Goal: Information Seeking & Learning: Find specific fact

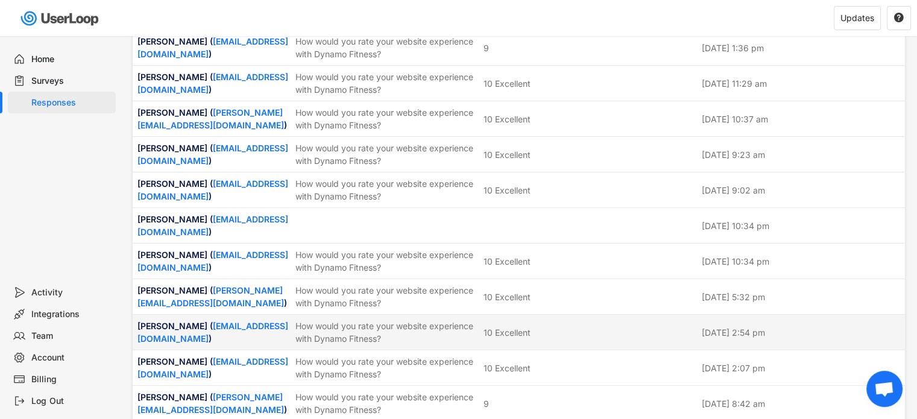
scroll to position [2472, 0]
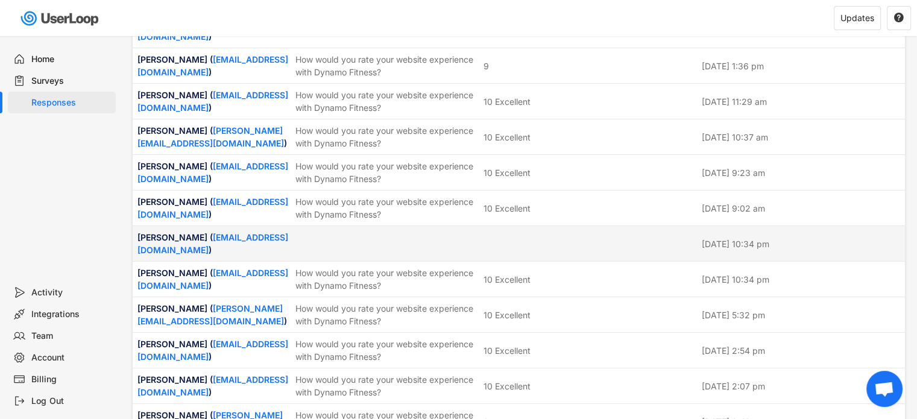
click at [440, 238] on div at bounding box center [385, 243] width 181 height 11
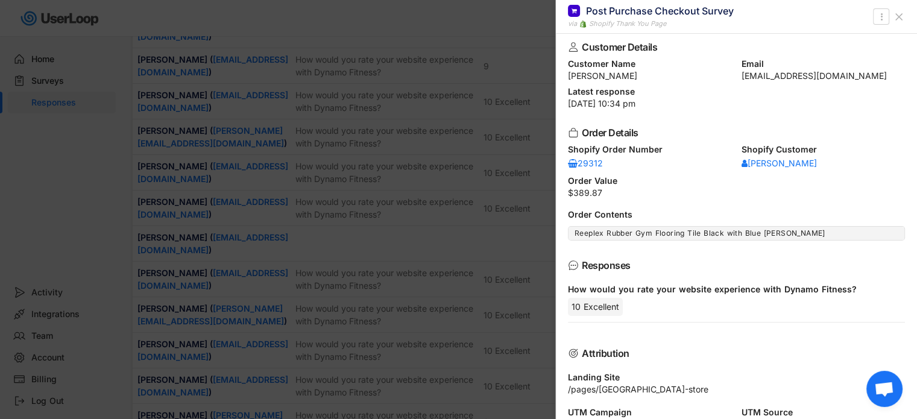
scroll to position [0, 0]
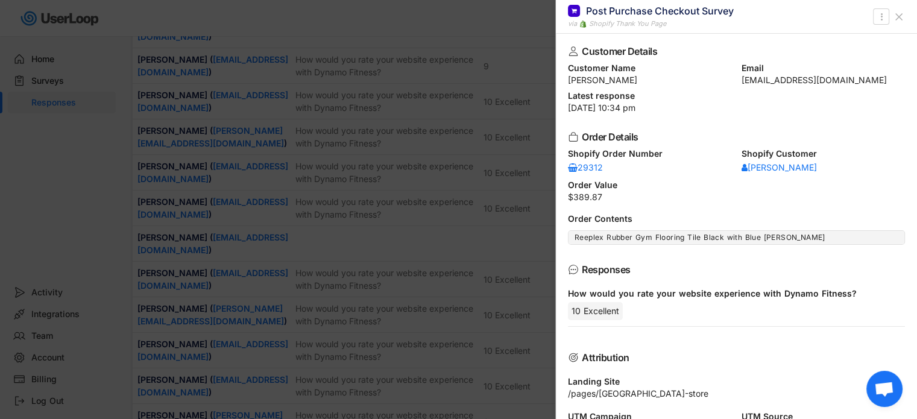
click at [900, 19] on icon at bounding box center [899, 17] width 12 height 12
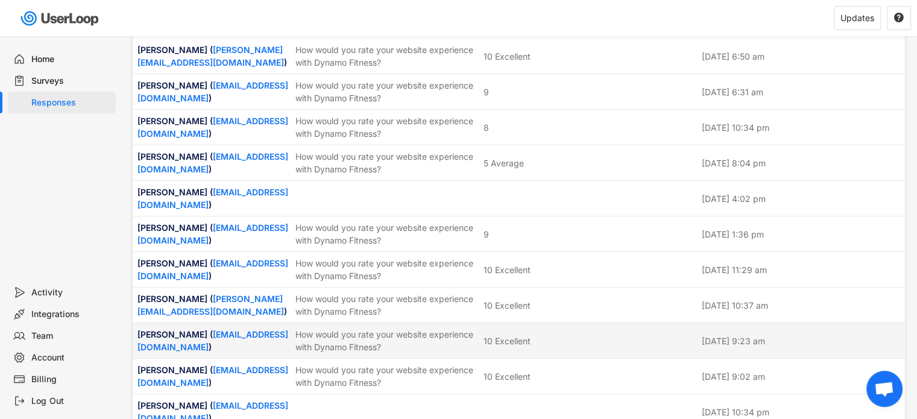
scroll to position [2291, 0]
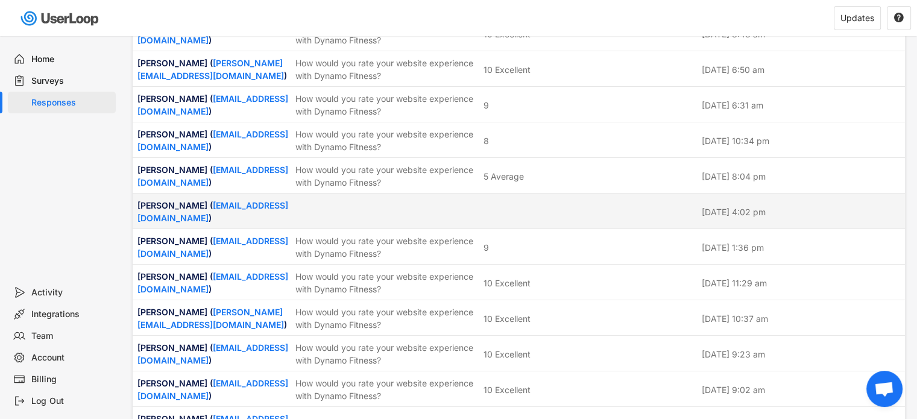
click at [458, 206] on div at bounding box center [385, 211] width 181 height 11
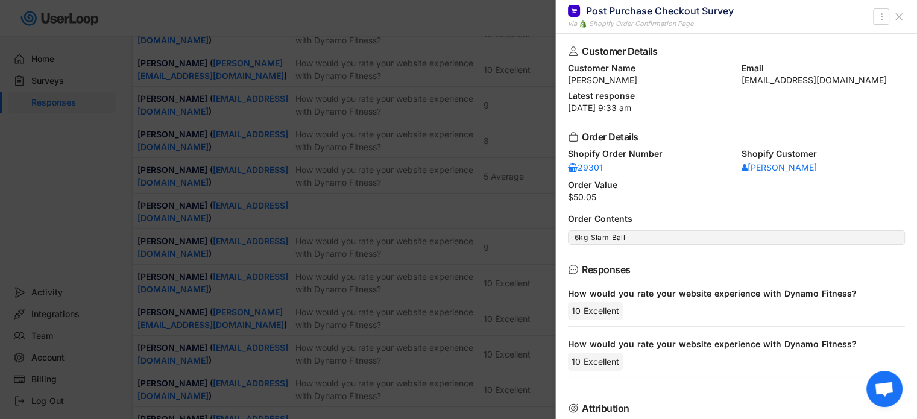
click at [904, 17] on icon at bounding box center [899, 17] width 12 height 12
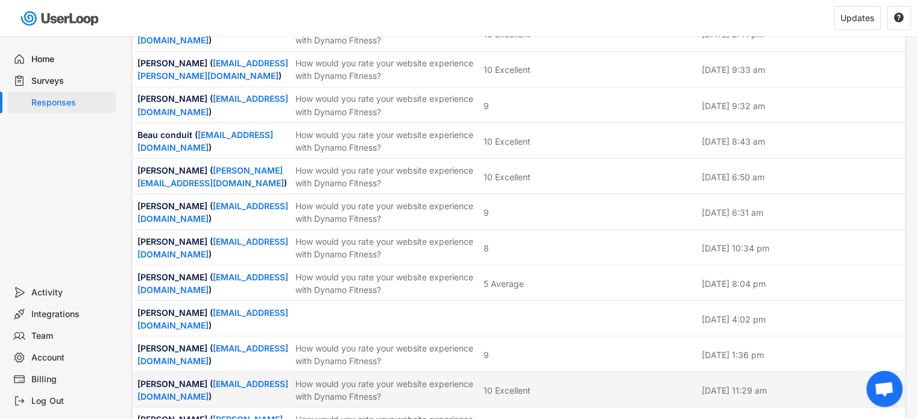
scroll to position [2170, 0]
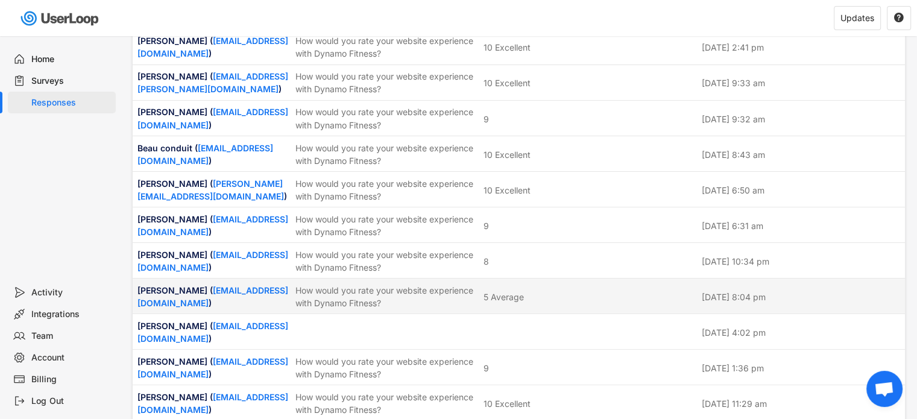
click at [502, 290] on div "5 Average" at bounding box center [504, 296] width 40 height 13
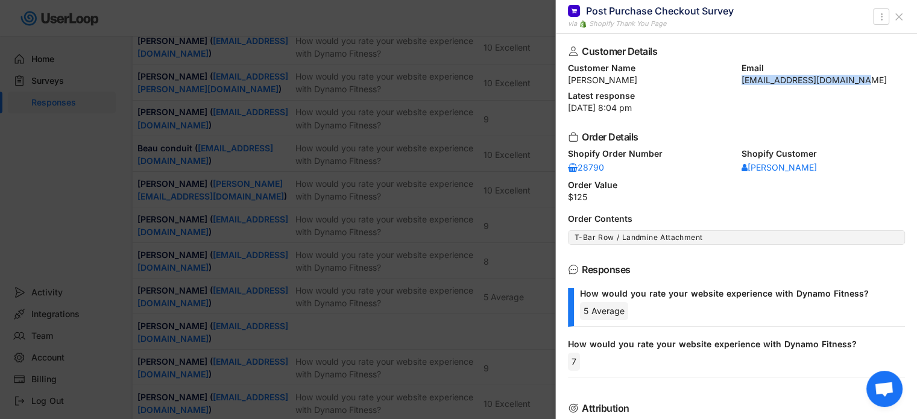
drag, startPoint x: 736, startPoint y: 85, endPoint x: 860, endPoint y: 84, distance: 124.2
click at [860, 84] on div "Customer Details Customer Name [PERSON_NAME] Email [EMAIL_ADDRESS][DOMAIN_NAME]…" at bounding box center [736, 226] width 361 height 385
copy div "[EMAIL_ADDRESS][DOMAIN_NAME]"
click at [904, 14] on icon at bounding box center [899, 17] width 12 height 12
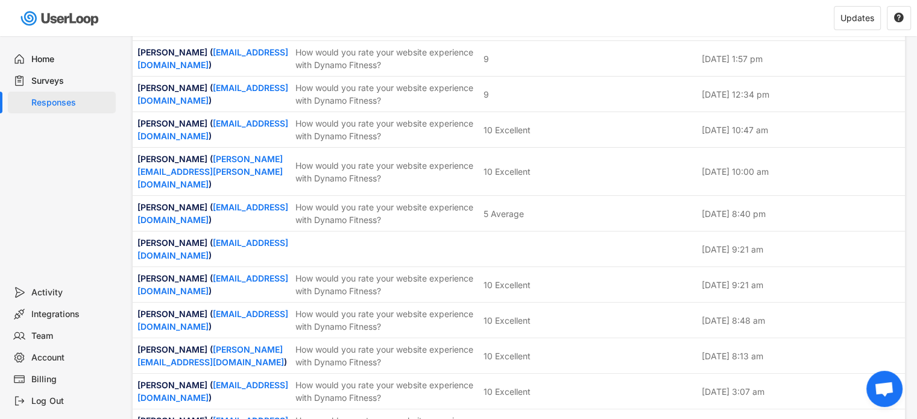
scroll to position [1628, 0]
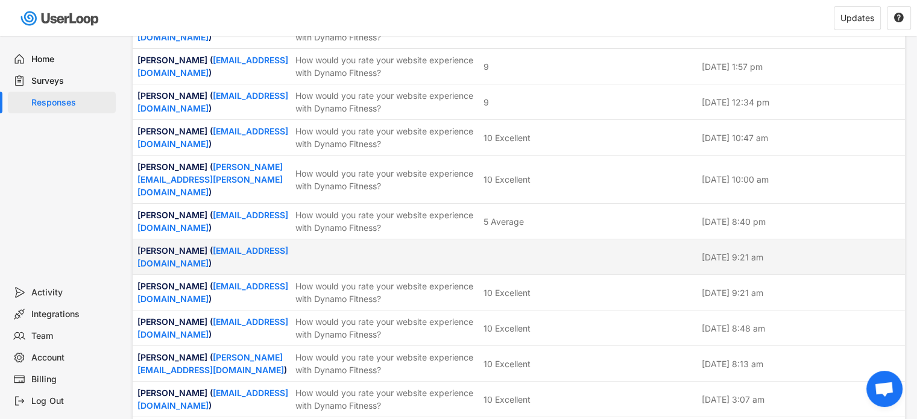
click at [533, 251] on div at bounding box center [589, 256] width 211 height 11
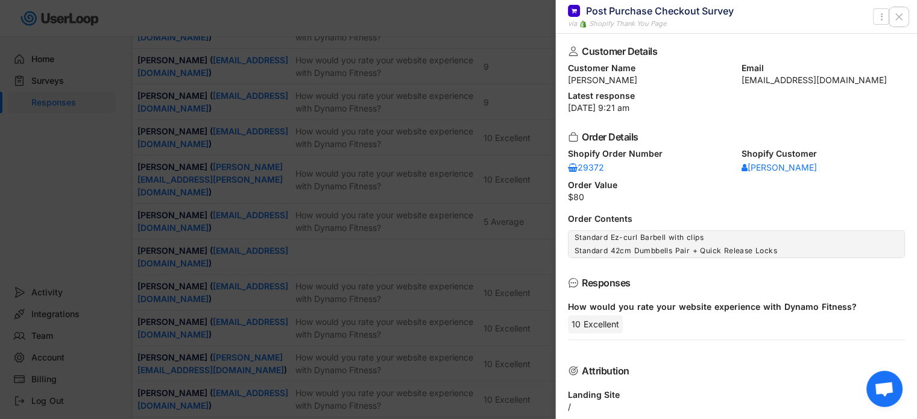
click at [900, 14] on icon at bounding box center [899, 17] width 12 height 12
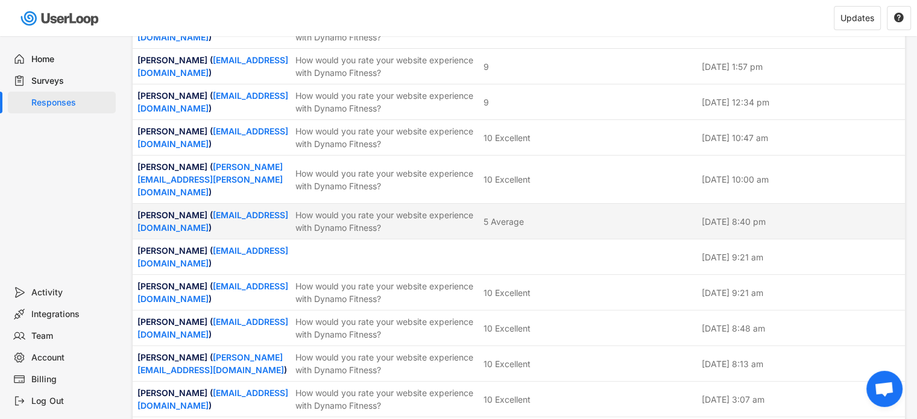
click at [551, 215] on div "5 Average" at bounding box center [589, 221] width 211 height 13
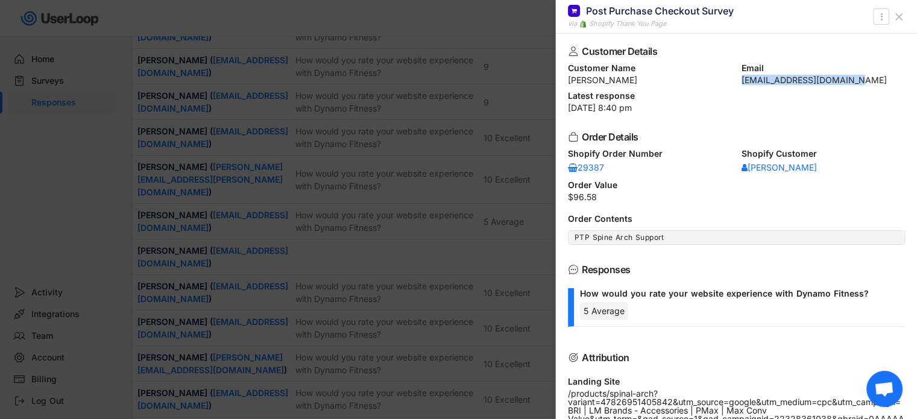
drag, startPoint x: 735, startPoint y: 81, endPoint x: 866, endPoint y: 81, distance: 131.4
click at [866, 81] on div "Customer Name [PERSON_NAME] Email [EMAIL_ADDRESS][DOMAIN_NAME]" at bounding box center [736, 74] width 337 height 20
copy div "[EMAIL_ADDRESS][DOMAIN_NAME]"
click at [900, 14] on icon at bounding box center [899, 17] width 12 height 12
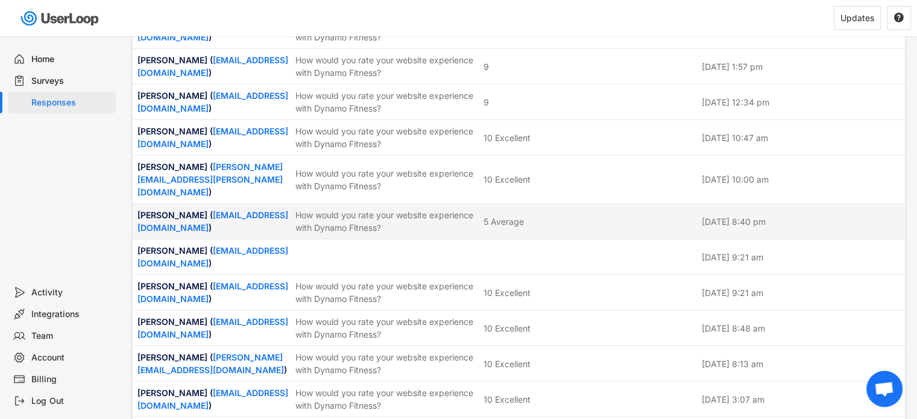
click at [615, 215] on div "5 Average" at bounding box center [589, 221] width 211 height 13
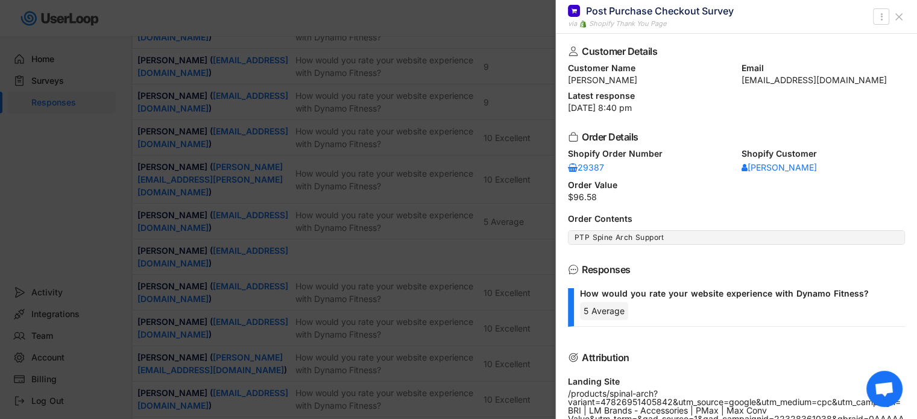
click at [897, 16] on icon at bounding box center [899, 17] width 12 height 12
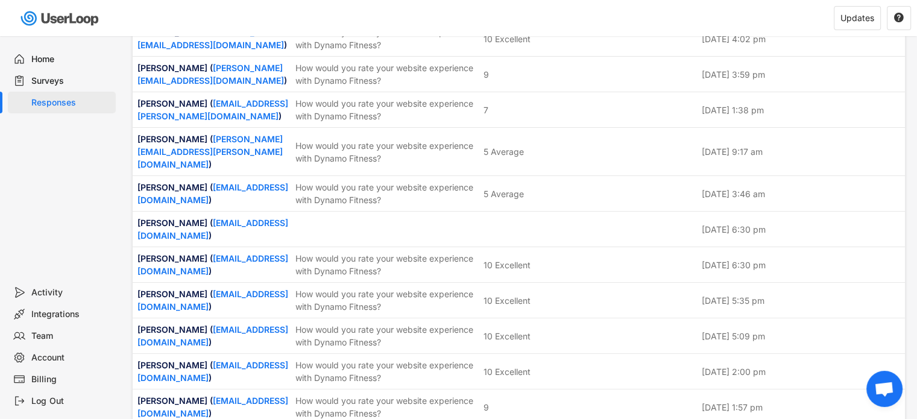
scroll to position [1266, 0]
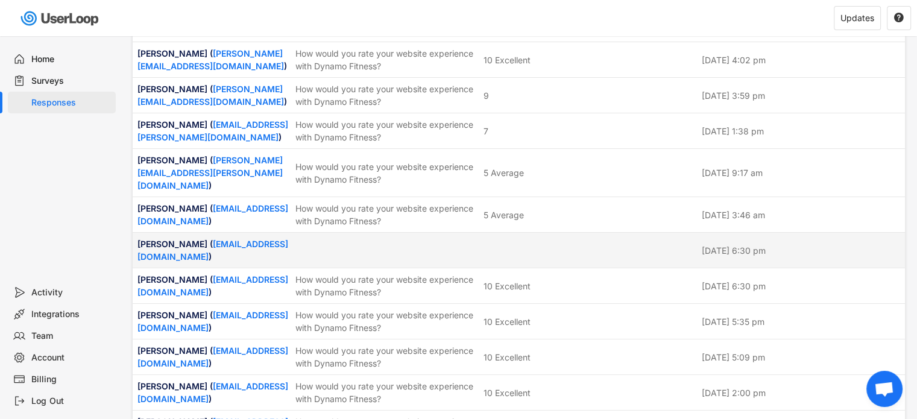
click at [452, 245] on div at bounding box center [385, 250] width 181 height 11
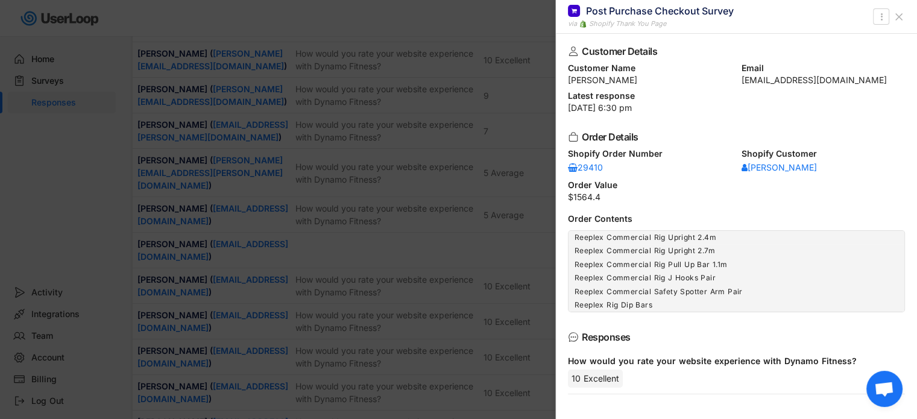
click at [901, 17] on icon at bounding box center [899, 17] width 12 height 12
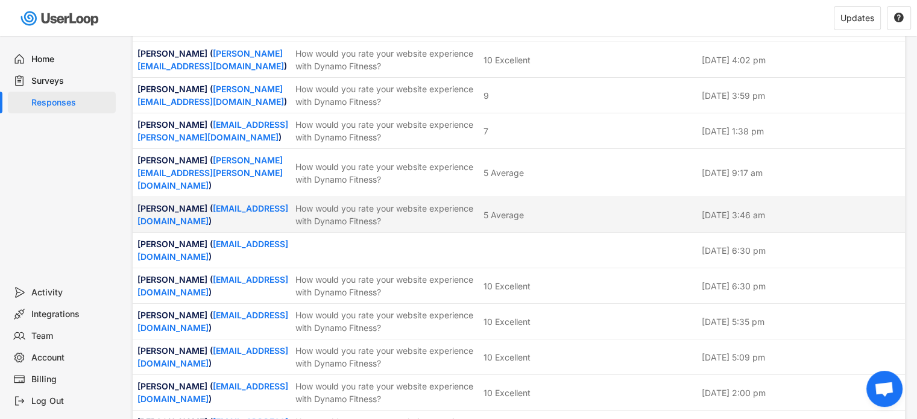
click at [594, 212] on div "5 Average" at bounding box center [589, 215] width 211 height 13
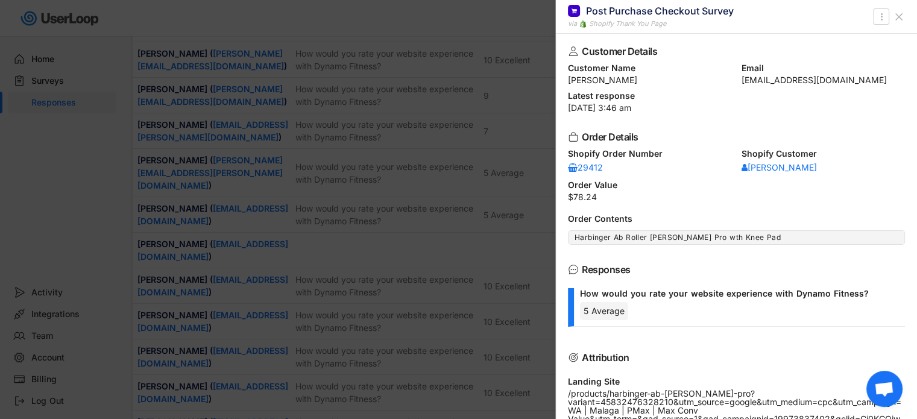
drag, startPoint x: 565, startPoint y: 81, endPoint x: 641, endPoint y: 82, distance: 76.0
click at [641, 82] on div "Customer Details Customer Name [PERSON_NAME] Email [EMAIL_ADDRESS][DOMAIN_NAME]…" at bounding box center [736, 226] width 361 height 385
copy div "[PERSON_NAME]"
drag, startPoint x: 736, startPoint y: 80, endPoint x: 847, endPoint y: 77, distance: 111.0
click at [847, 77] on div "[EMAIL_ADDRESS][DOMAIN_NAME]" at bounding box center [824, 80] width 164 height 8
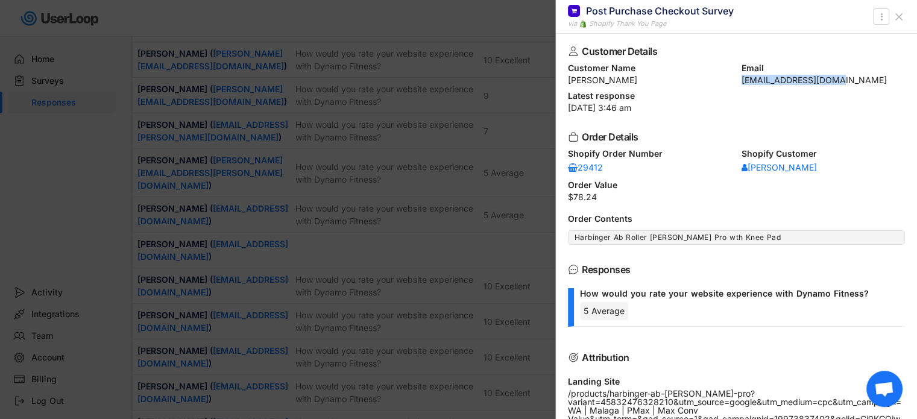
copy div "[EMAIL_ADDRESS][DOMAIN_NAME]"
click at [899, 16] on use at bounding box center [899, 17] width 6 height 6
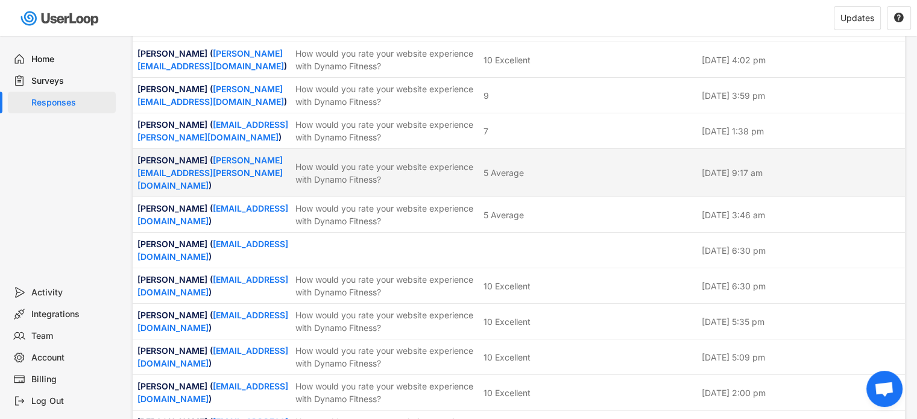
click at [569, 173] on div "5 Average" at bounding box center [589, 172] width 211 height 13
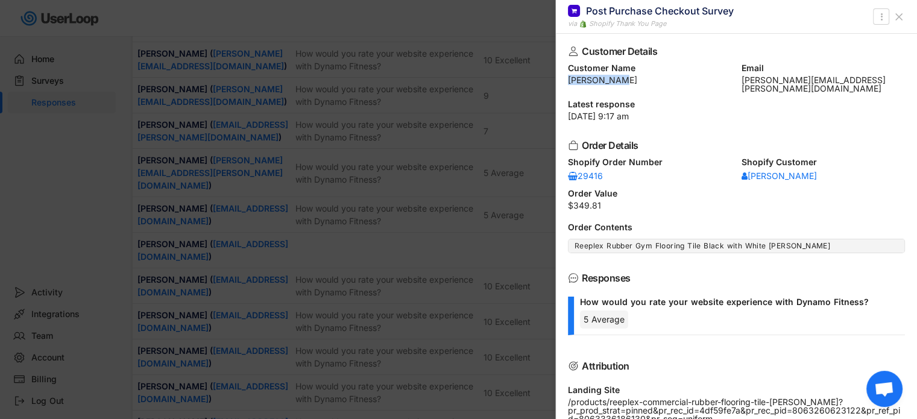
drag, startPoint x: 567, startPoint y: 81, endPoint x: 620, endPoint y: 84, distance: 53.1
click at [620, 84] on div "Customer Details Customer Name [PERSON_NAME] Email [PERSON_NAME][EMAIL_ADDRESS]…" at bounding box center [736, 226] width 361 height 385
copy div "[PERSON_NAME]"
drag, startPoint x: 736, startPoint y: 84, endPoint x: 861, endPoint y: 79, distance: 125.5
click at [861, 79] on div "Customer Details Customer Name [PERSON_NAME] Email [PERSON_NAME][EMAIL_ADDRESS]…" at bounding box center [736, 226] width 361 height 385
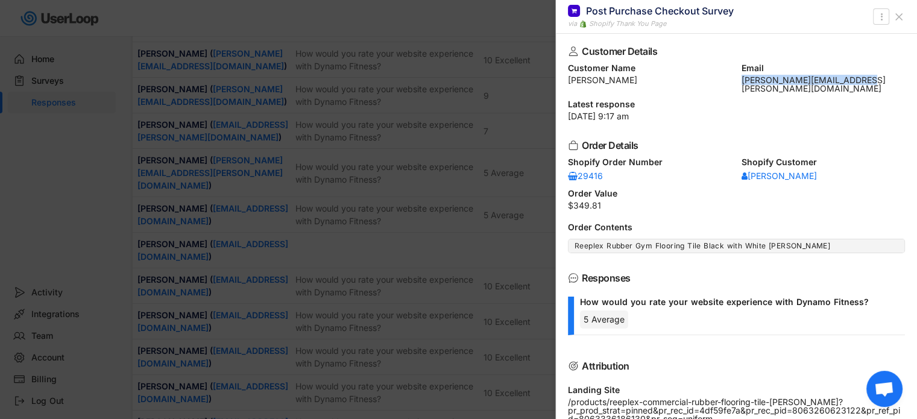
copy div "[PERSON_NAME][EMAIL_ADDRESS][PERSON_NAME][DOMAIN_NAME]"
click at [896, 16] on icon at bounding box center [899, 17] width 12 height 12
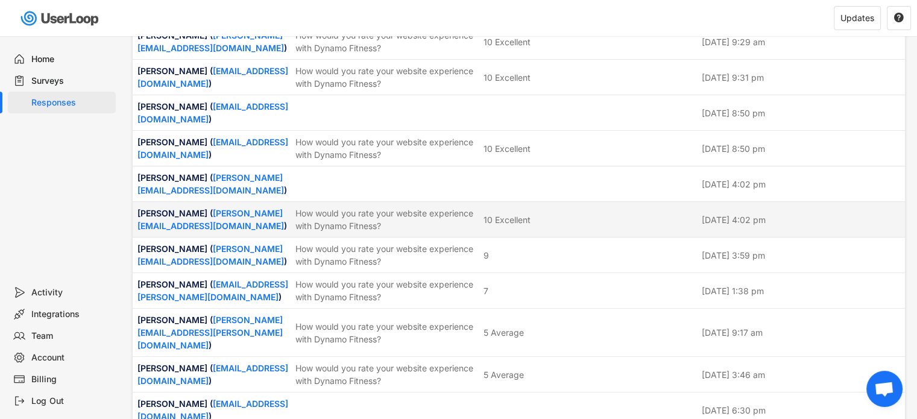
scroll to position [1085, 0]
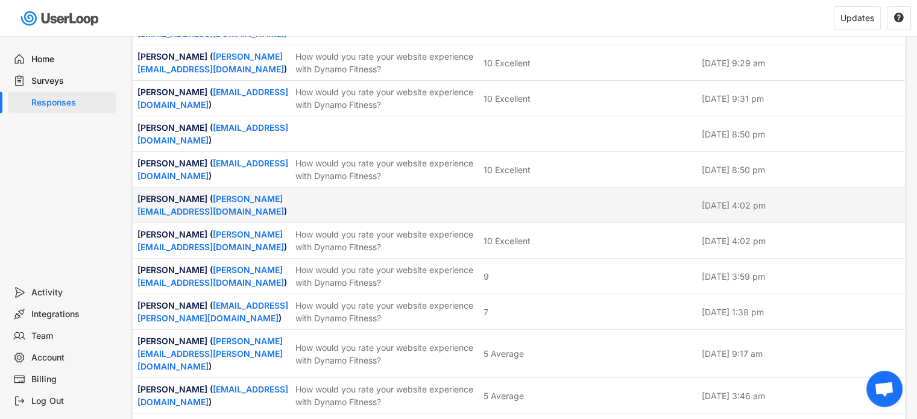
click at [533, 200] on div at bounding box center [589, 205] width 211 height 11
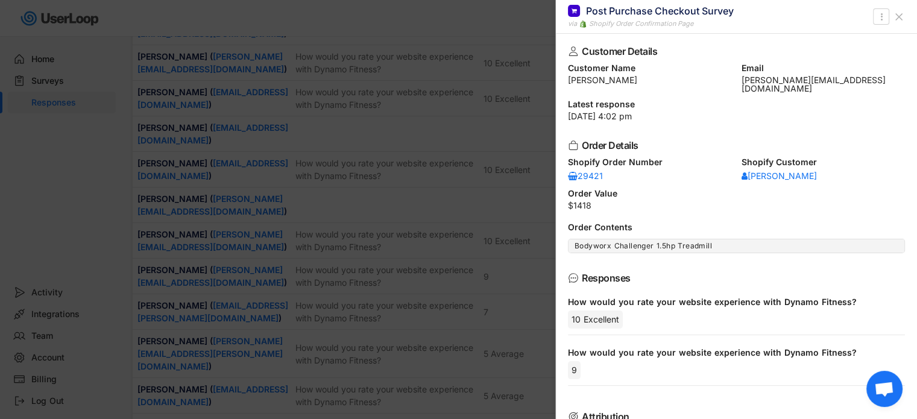
click at [897, 16] on icon at bounding box center [899, 17] width 12 height 12
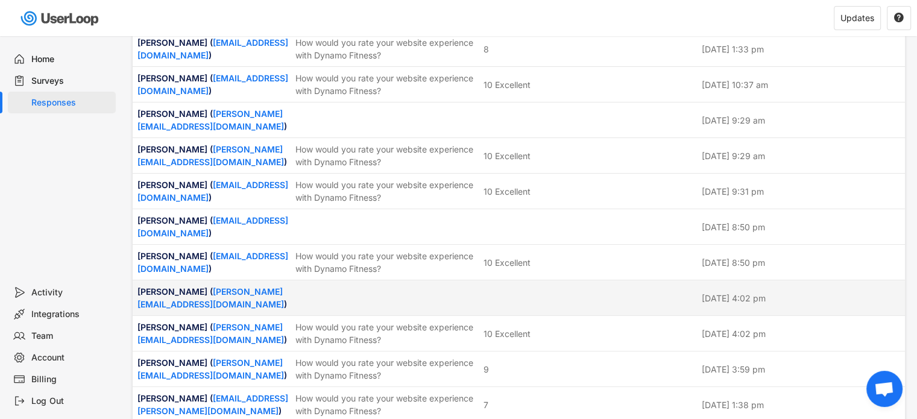
scroll to position [965, 0]
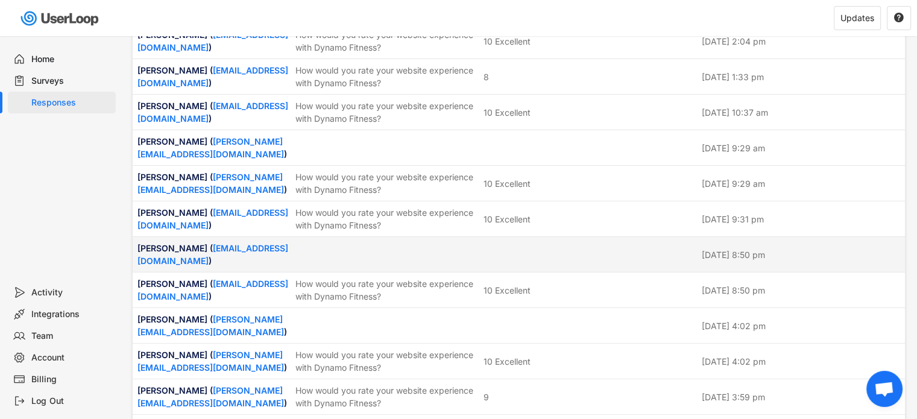
click at [446, 249] on div at bounding box center [385, 254] width 181 height 11
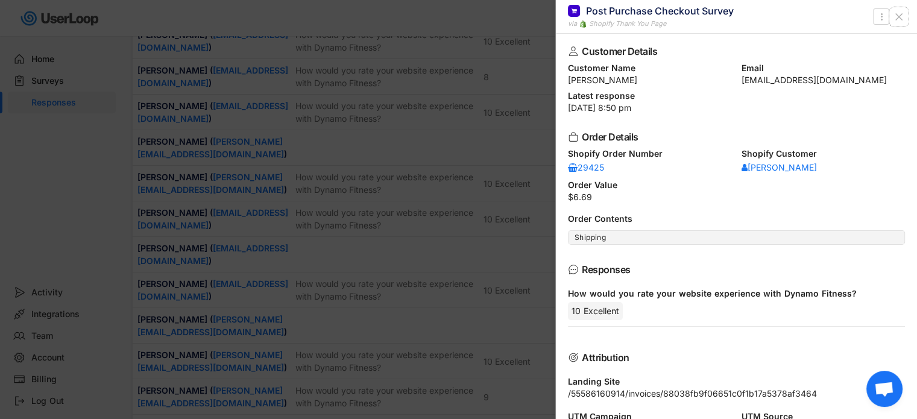
click at [900, 16] on icon at bounding box center [899, 17] width 12 height 12
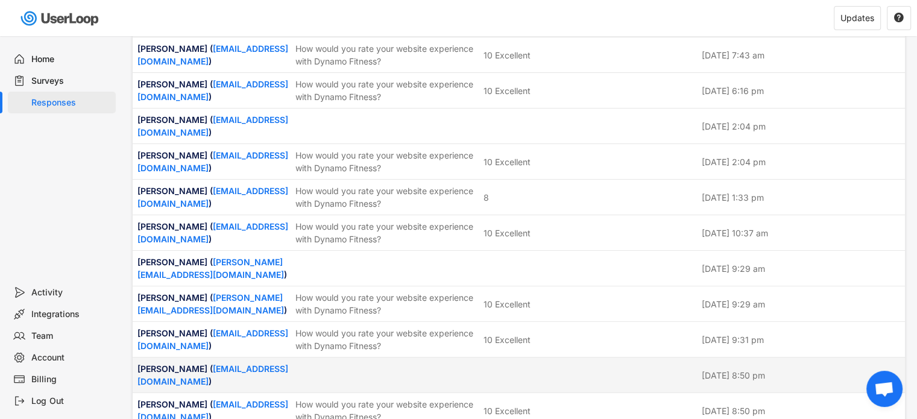
scroll to position [784, 0]
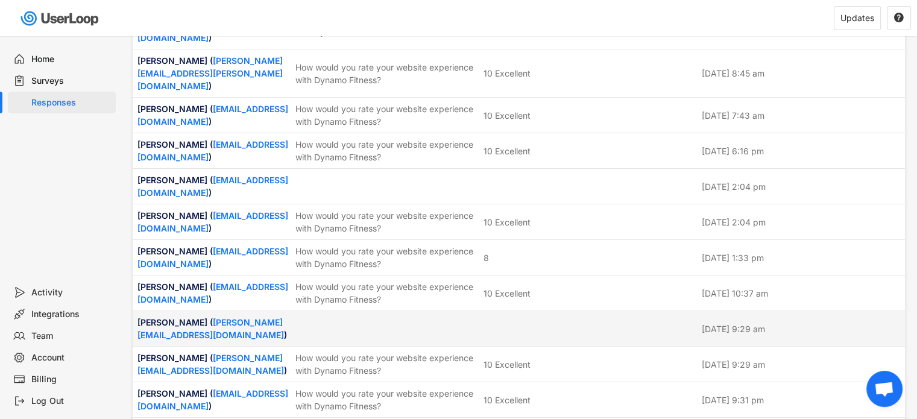
click at [534, 311] on div "[PERSON_NAME] ( [PERSON_NAME][EMAIL_ADDRESS][DOMAIN_NAME] ) [DATE] 9:29 am" at bounding box center [519, 328] width 772 height 35
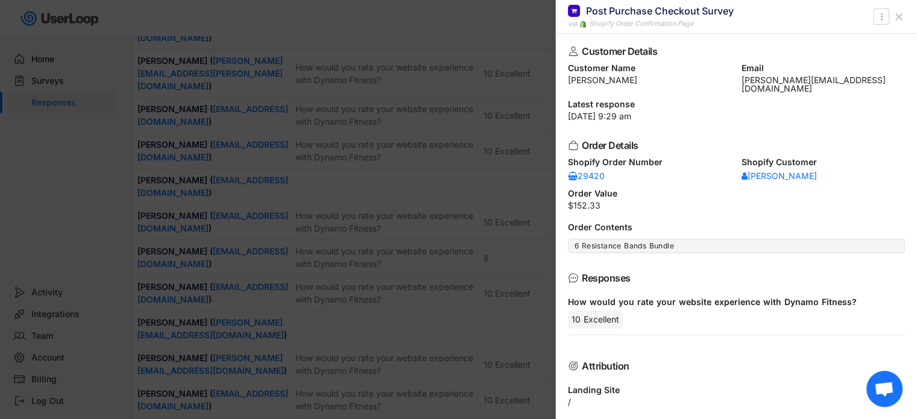
click at [897, 16] on use at bounding box center [899, 17] width 6 height 6
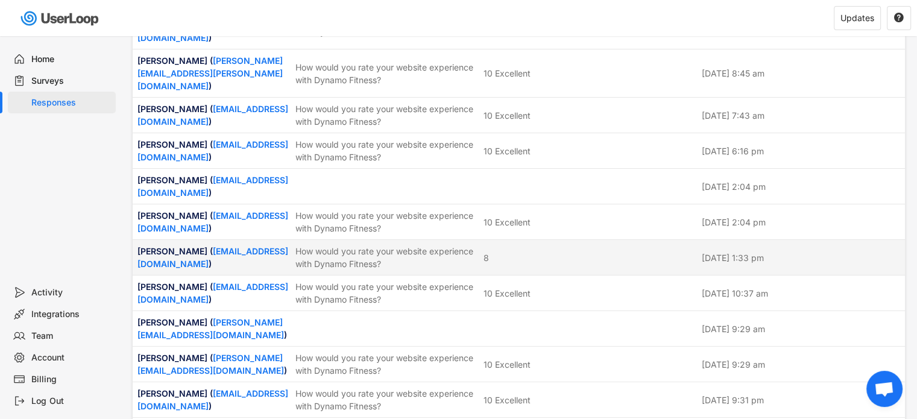
scroll to position [723, 0]
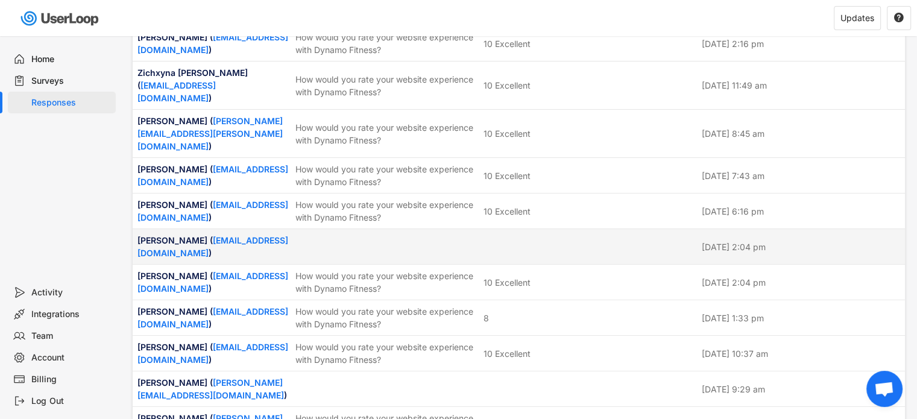
click at [618, 241] on div at bounding box center [589, 246] width 211 height 11
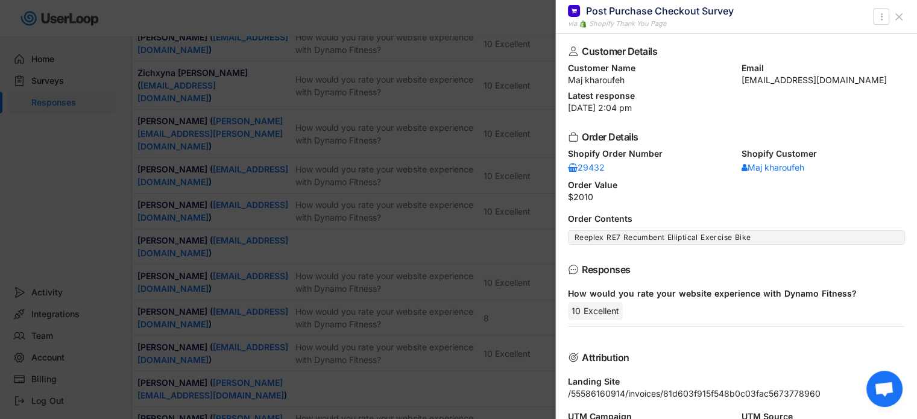
click at [897, 16] on use at bounding box center [899, 17] width 6 height 6
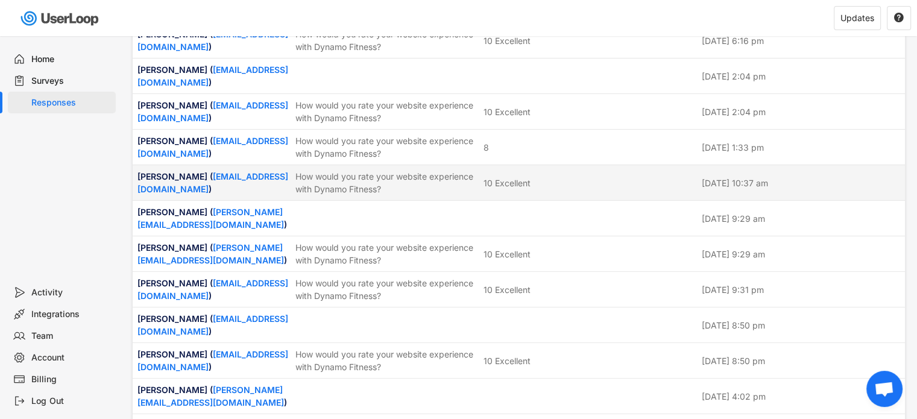
scroll to position [965, 0]
